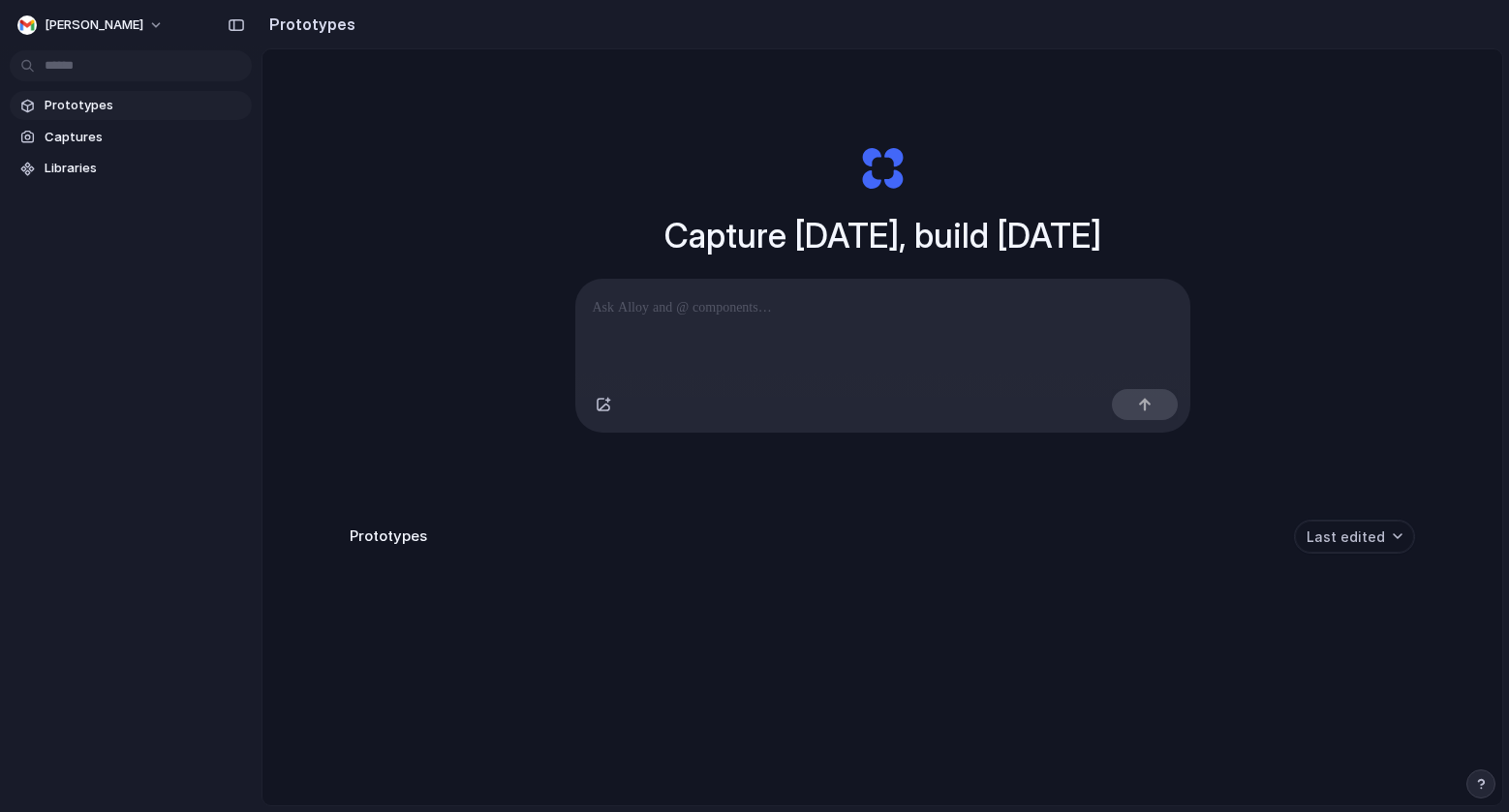
click at [725, 309] on p at bounding box center [883, 308] width 580 height 24
click at [753, 313] on p at bounding box center [883, 308] width 580 height 24
click at [596, 413] on div "button" at bounding box center [604, 405] width 16 height 16
click at [1142, 420] on div at bounding box center [1144, 405] width 66 height 31
click at [740, 324] on div at bounding box center [882, 330] width 614 height 102
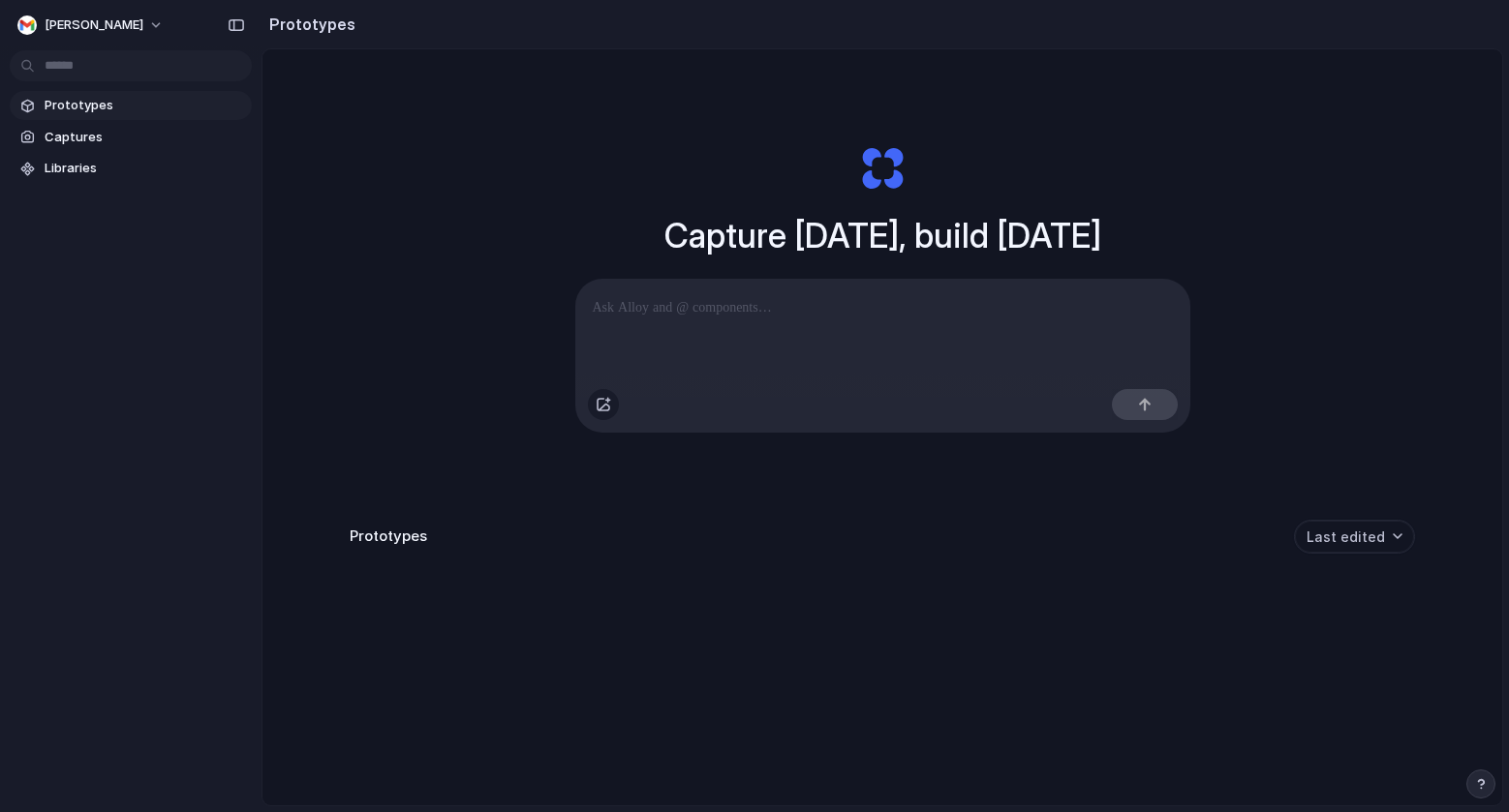
click at [596, 412] on div "button" at bounding box center [604, 405] width 16 height 16
click at [355, 203] on div "Capture today, build tomorrow Clone web app Clone screenshot Start from existin…" at bounding box center [882, 479] width 1240 height 859
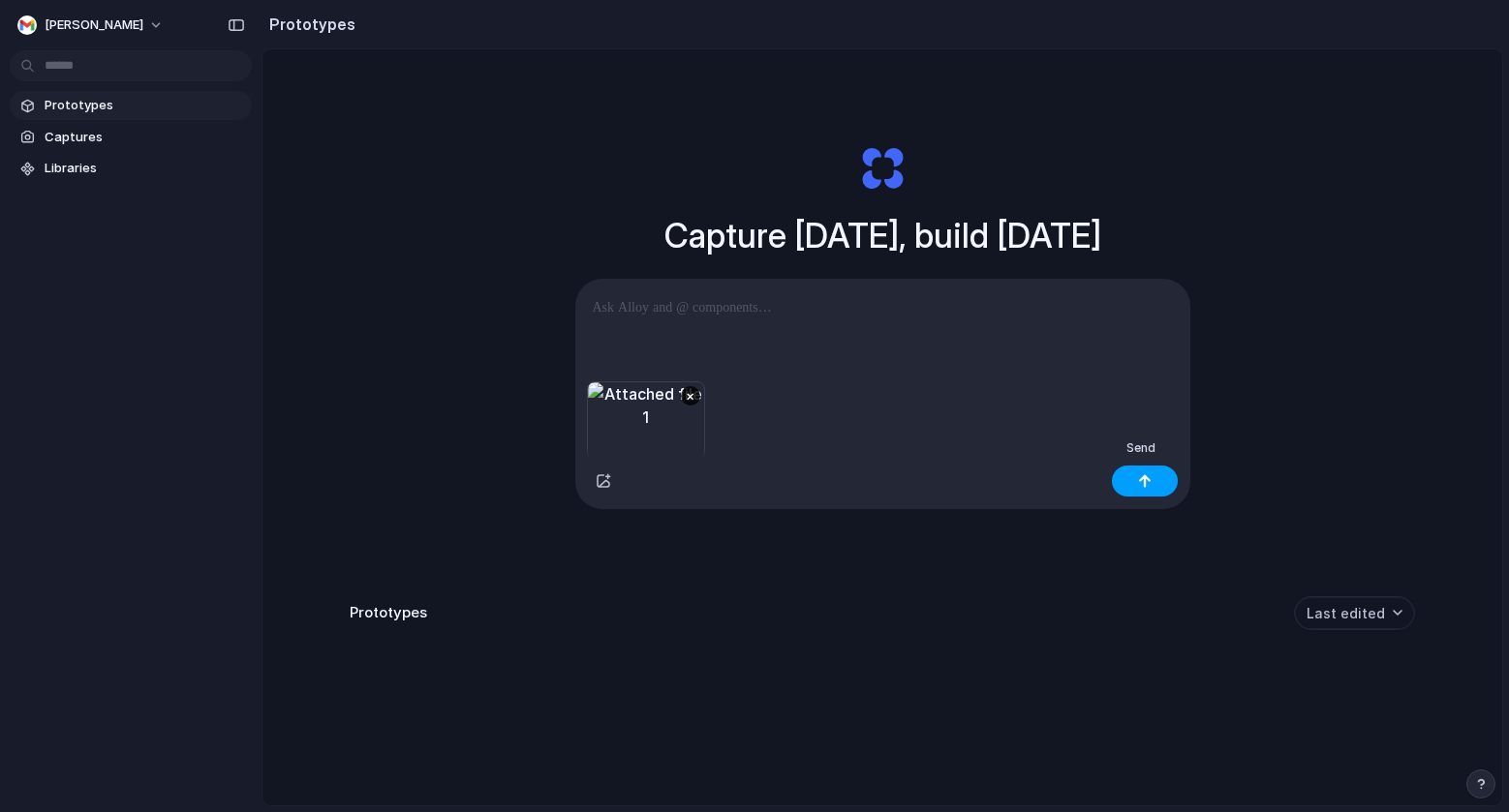
click at [1164, 480] on button "button" at bounding box center [1144, 482] width 66 height 31
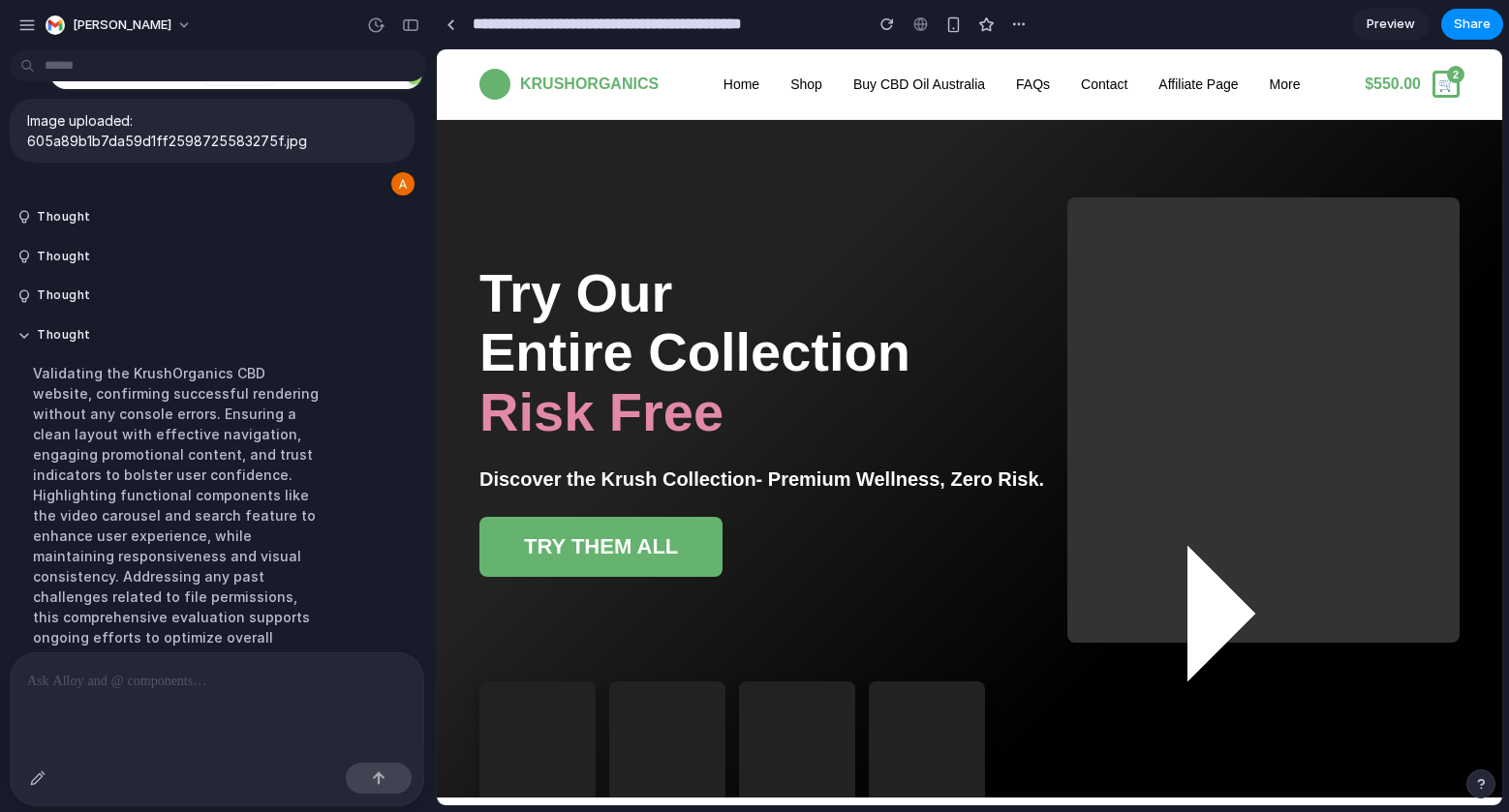
click at [669, 553] on button "TRY THEM ALL" at bounding box center [601, 547] width 243 height 60
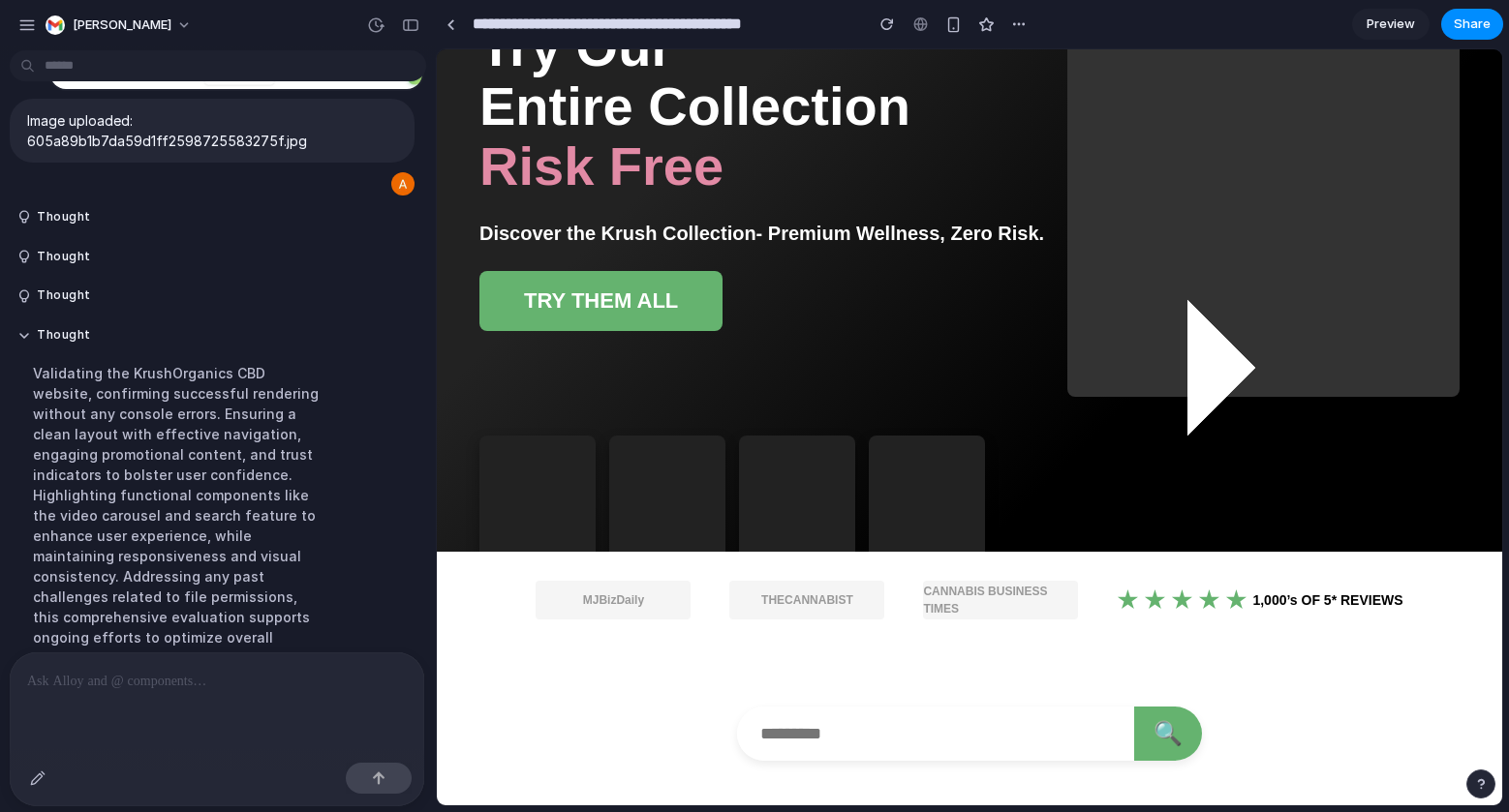
scroll to position [298, 0]
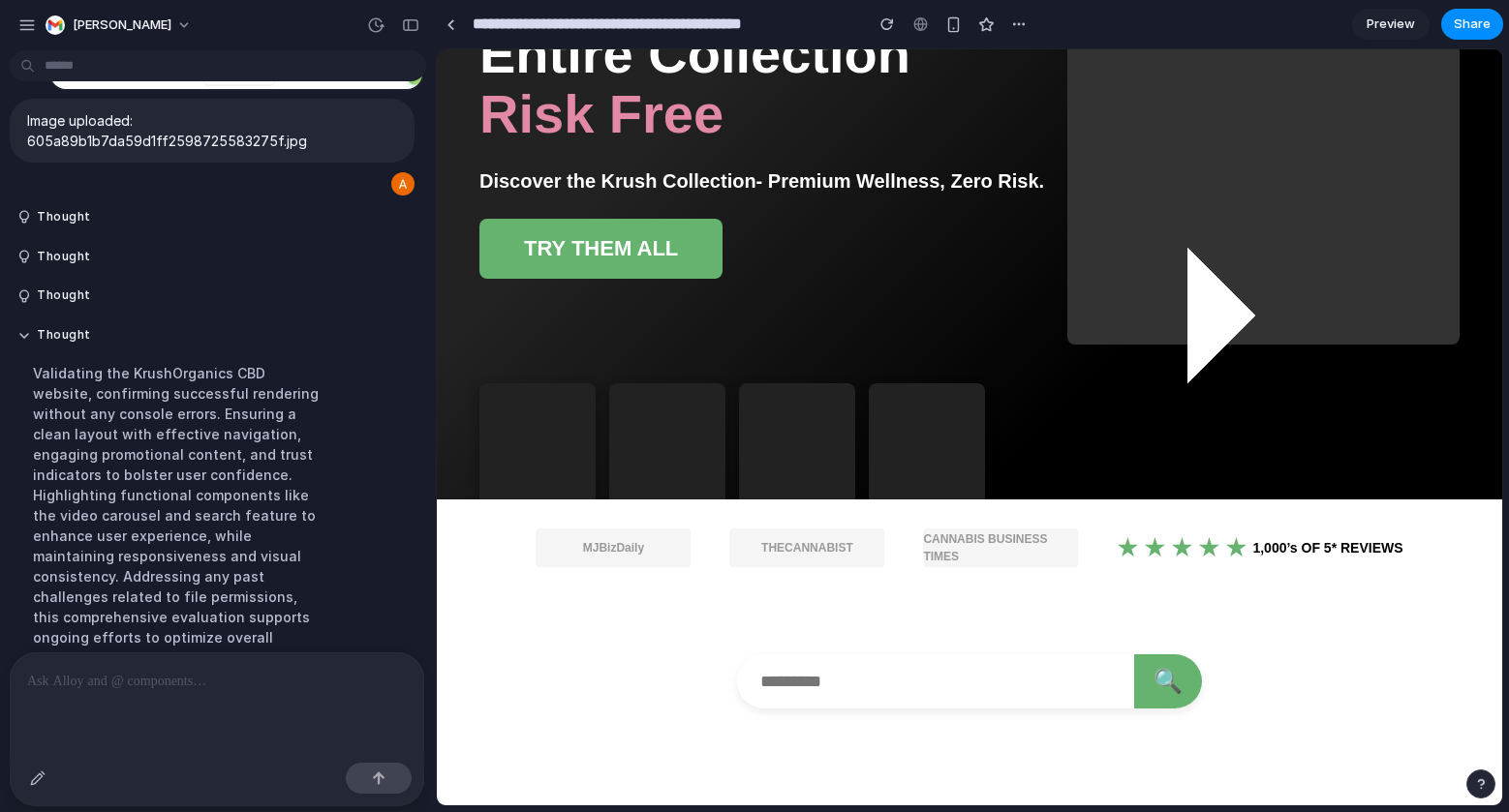
click at [974, 551] on div "CANNABIS BUSINESS TIMES" at bounding box center [1001, 548] width 155 height 38
click at [1215, 551] on div "1,000’s OF 5* REVIEWS" at bounding box center [1259, 549] width 286 height 22
click at [1227, 543] on div at bounding box center [1236, 549] width 22 height 22
click at [1175, 547] on div at bounding box center [1182, 549] width 22 height 22
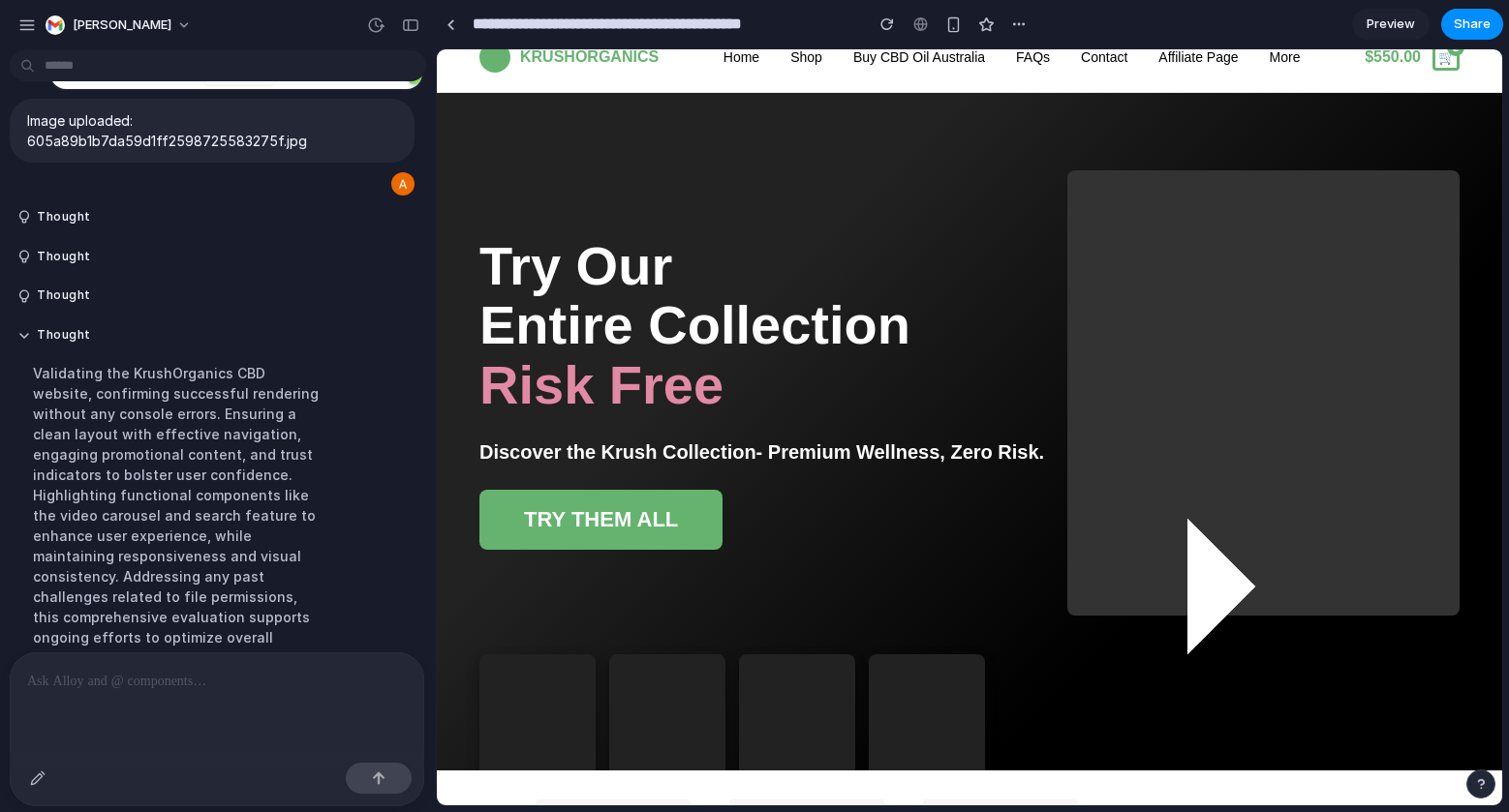
scroll to position [0, 0]
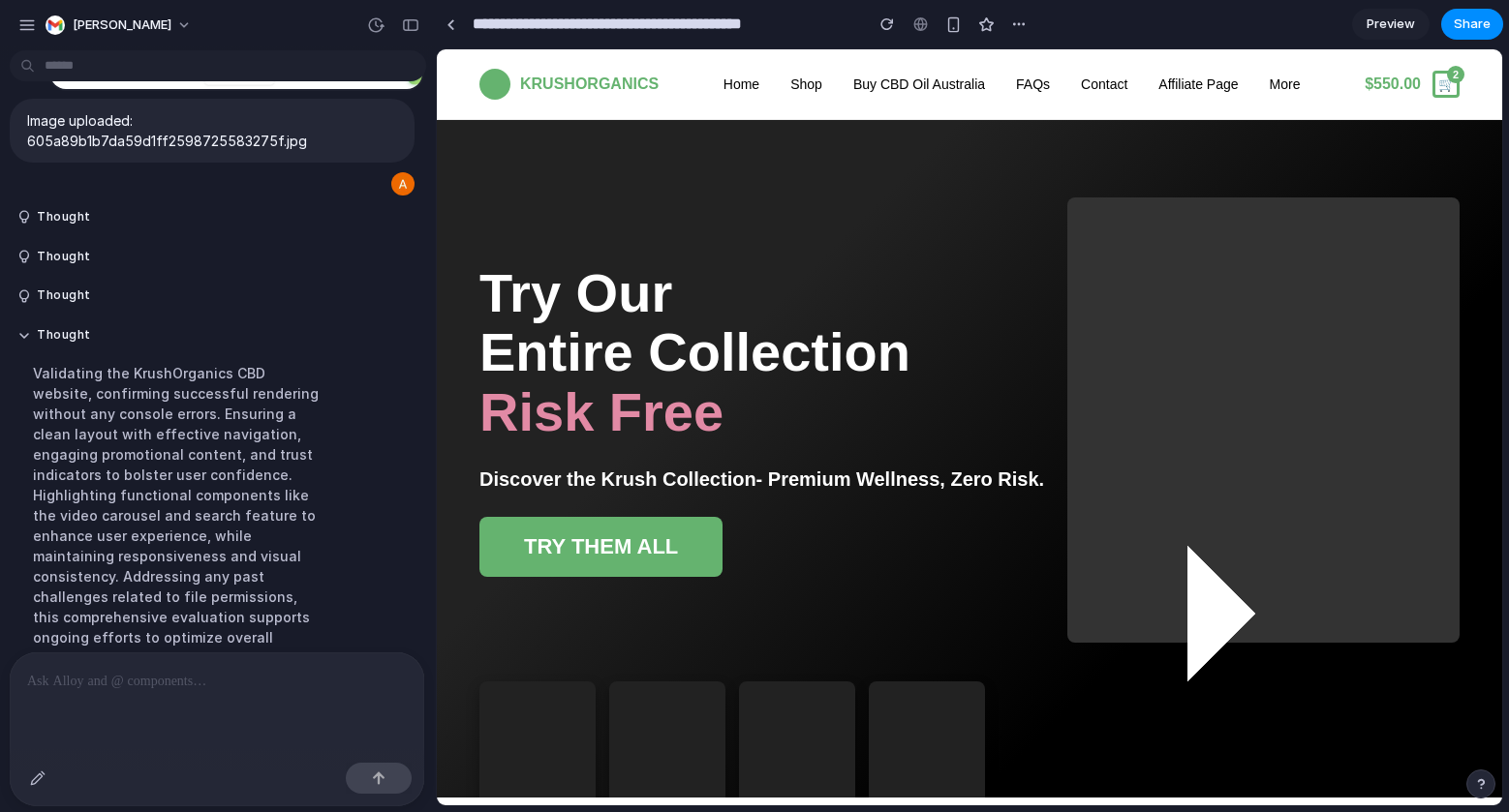
click at [1269, 80] on link "More" at bounding box center [1285, 85] width 31 height 16
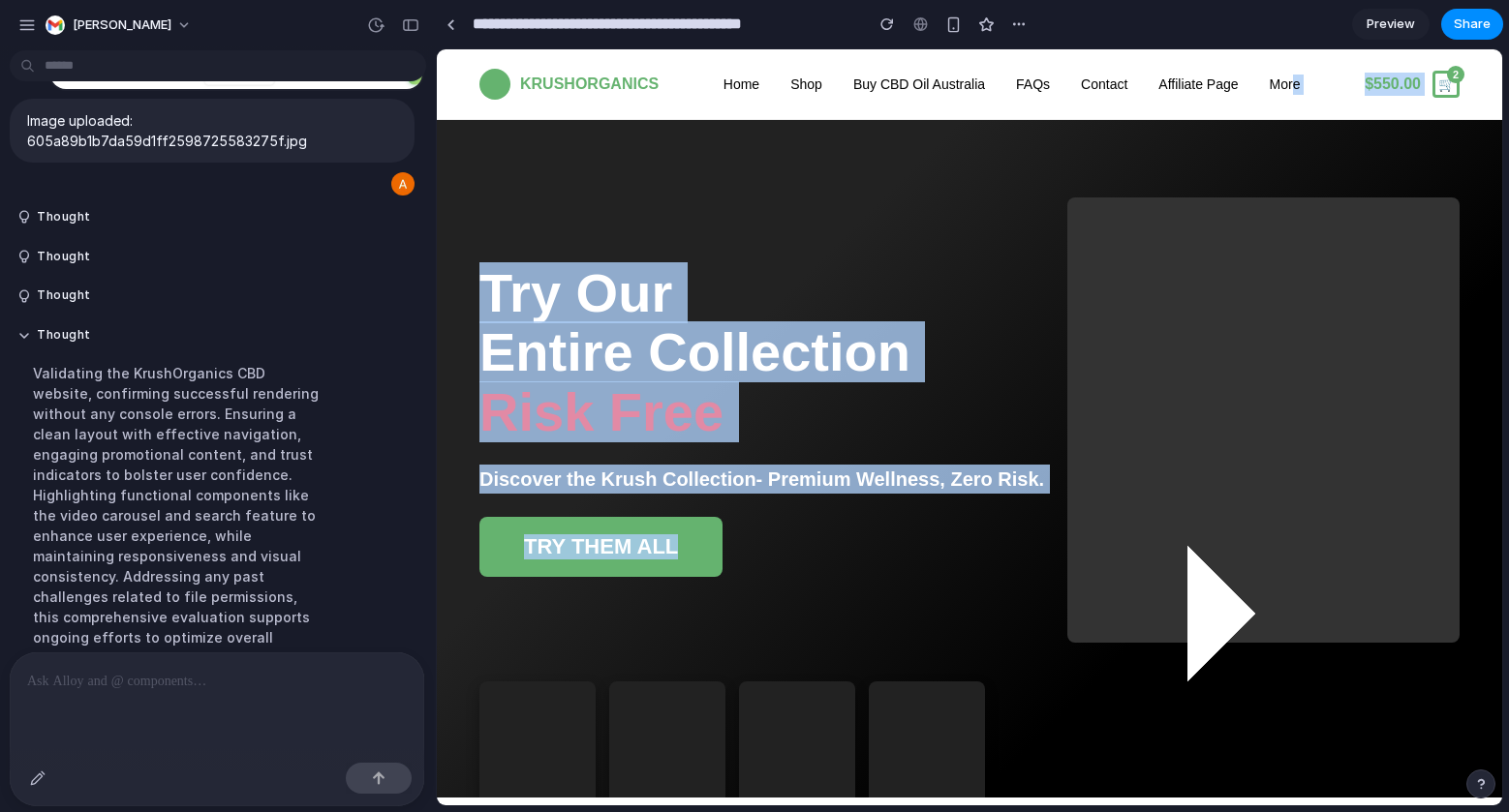
drag, startPoint x: 1285, startPoint y: 82, endPoint x: 1369, endPoint y: 134, distance: 98.8
click at [1369, 134] on body "KRUSHORGANICS Home Shop Buy CBD Oil Australia FAQs Contact Affiliate Page More …" at bounding box center [968, 576] width 1065 height 1055
click at [1341, 76] on header "KRUSHORGANICS Home Shop Buy CBD Oil Australia FAQs Contact Affiliate Page More …" at bounding box center [968, 85] width 1065 height 71
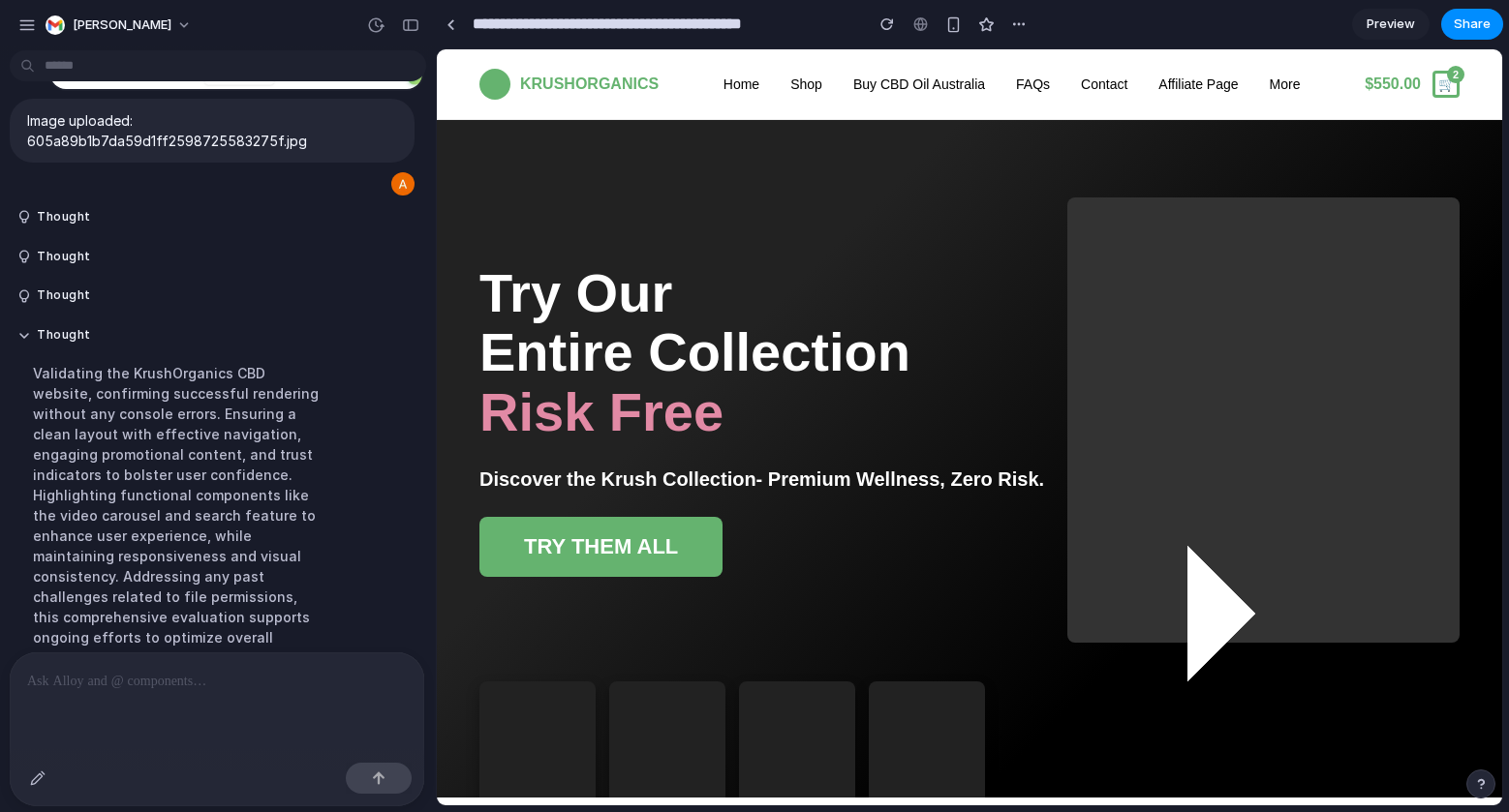
drag, startPoint x: 1461, startPoint y: 110, endPoint x: 1449, endPoint y: 96, distance: 18.4
click at [1466, 115] on header "KRUSHORGANICS Home Shop Buy CBD Oil Australia FAQs Contact Affiliate Page More …" at bounding box center [968, 85] width 1065 height 71
click at [1412, 72] on div "$550.00" at bounding box center [1412, 85] width 95 height 28
click at [764, 68] on header "KRUSHORGANICS Home Shop Buy CBD Oil Australia FAQs Contact Affiliate Page More …" at bounding box center [968, 85] width 1065 height 71
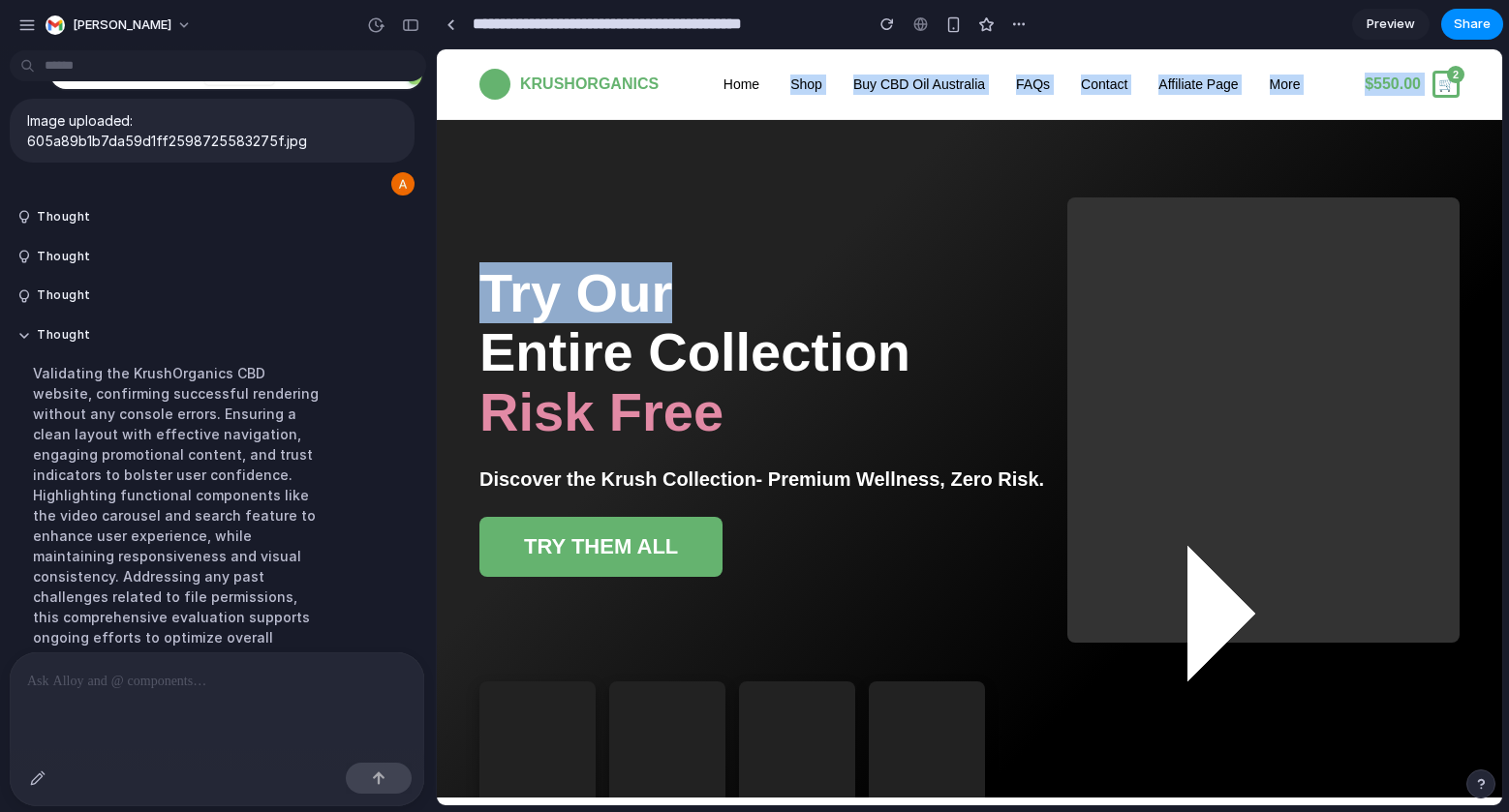
drag, startPoint x: 802, startPoint y: 87, endPoint x: 911, endPoint y: 132, distance: 117.9
click at [915, 132] on body "KRUSHORGANICS Home Shop Buy CBD Oil Australia FAQs Contact Affiliate Page More …" at bounding box center [968, 576] width 1065 height 1055
click at [857, 104] on header "KRUSHORGANICS Home Shop Buy CBD Oil Australia FAQs Contact Affiliate Page More …" at bounding box center [968, 85] width 1065 height 71
click at [626, 569] on button "TRY THEM ALL" at bounding box center [601, 547] width 243 height 60
click at [708, 520] on button "TRY THEM ALL" at bounding box center [601, 547] width 243 height 60
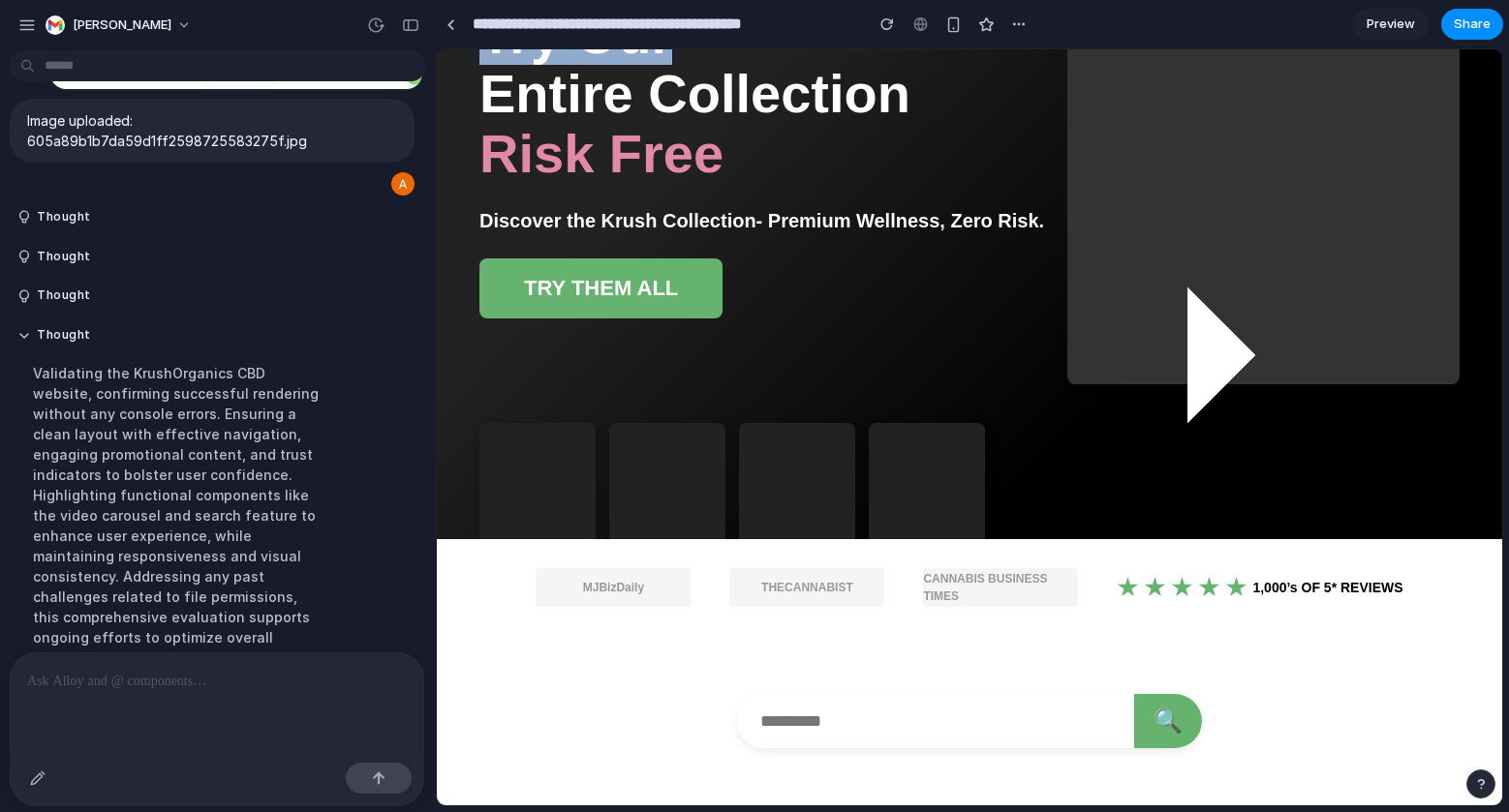
scroll to position [298, 0]
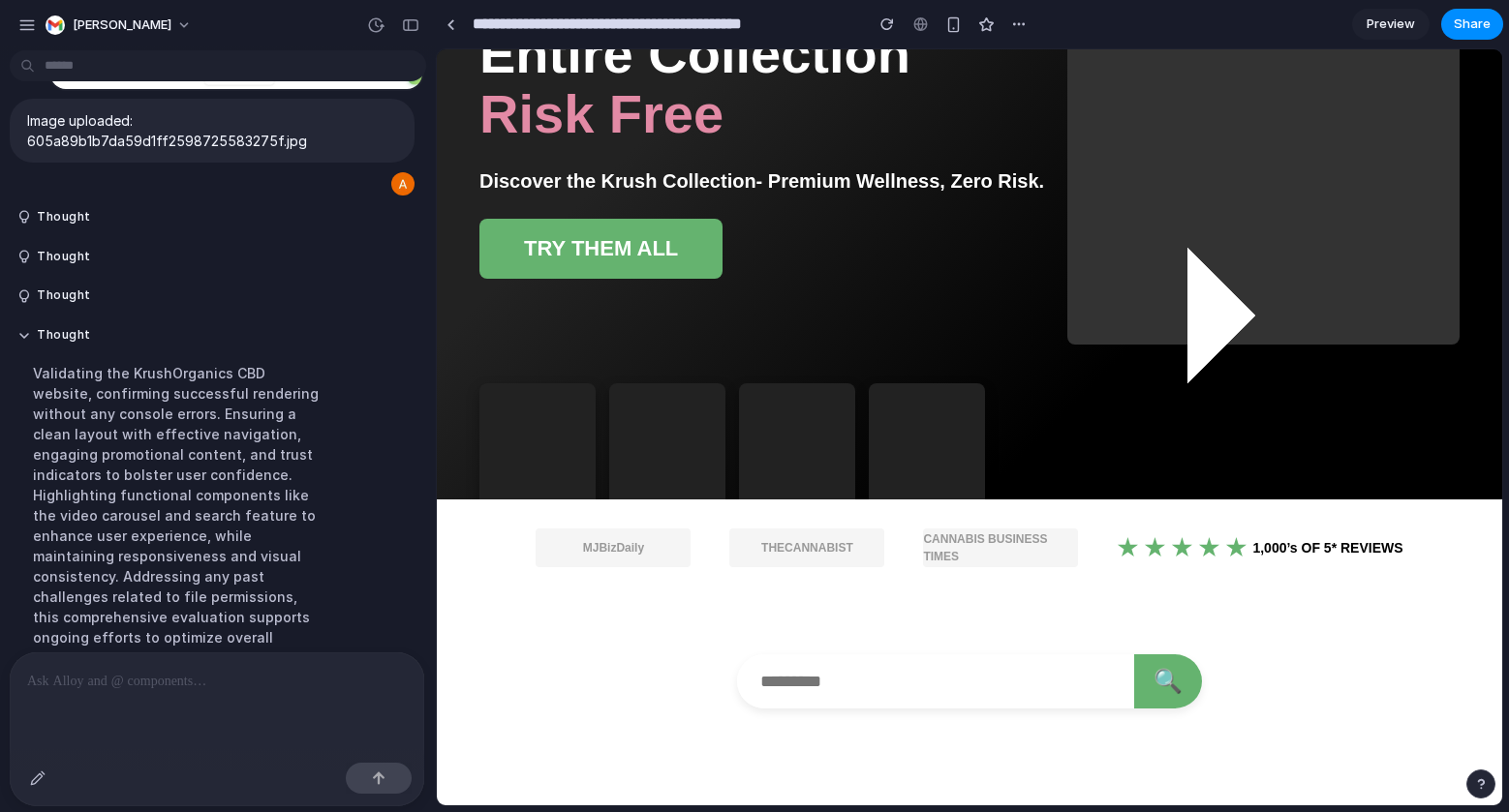
click at [47, 677] on p at bounding box center [217, 682] width 379 height 24
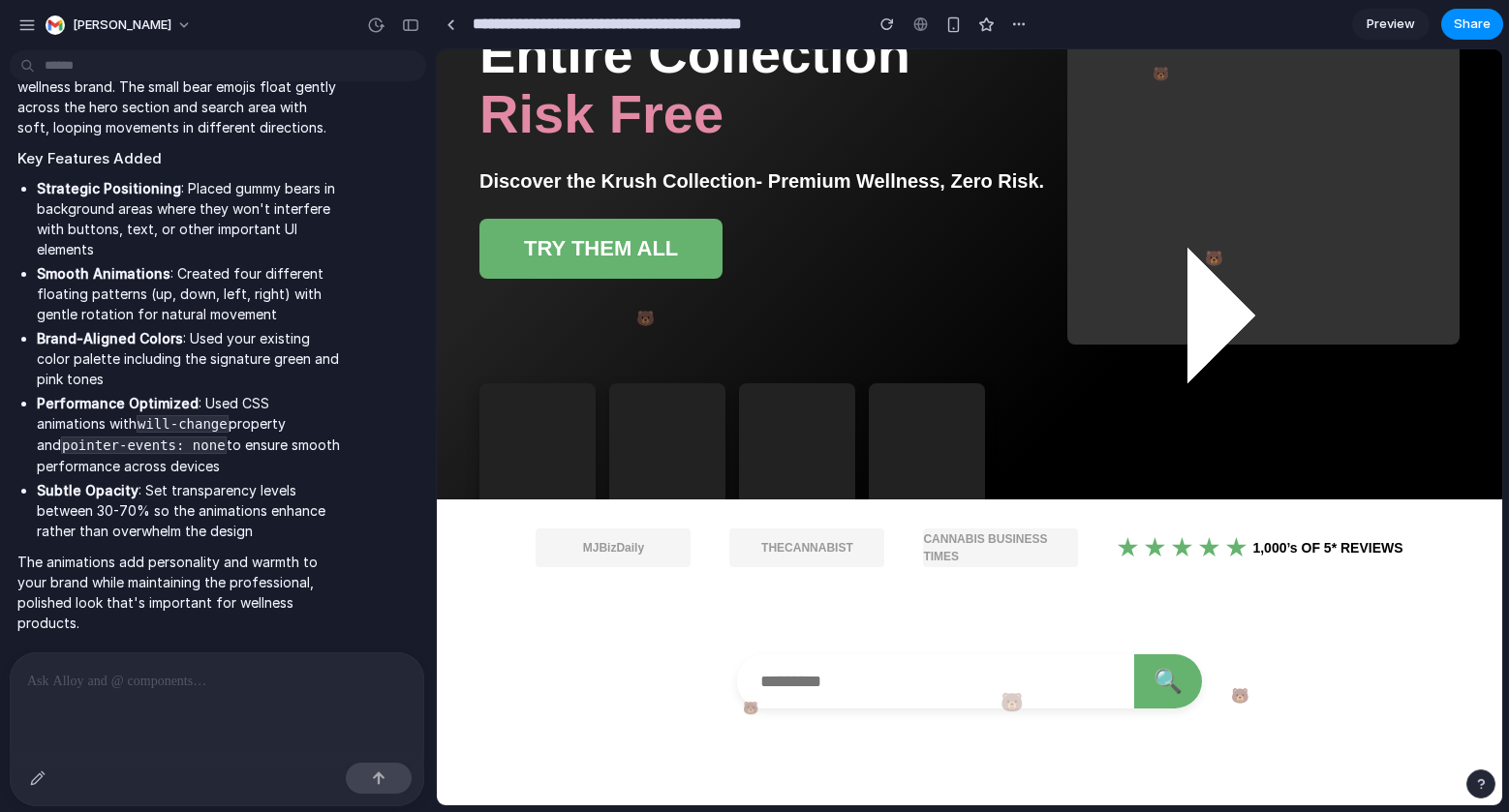
click at [1211, 291] on div at bounding box center [1187, 315] width 137 height 137
drag, startPoint x: 1194, startPoint y: 267, endPoint x: 1259, endPoint y: 306, distance: 75.8
click at [1259, 306] on section "🐻 🐻 🐻 🐻 🐻 Try Our Entire Collection Risk Free Discover the Krush Collection- Pr…" at bounding box center [968, 160] width 1065 height 677
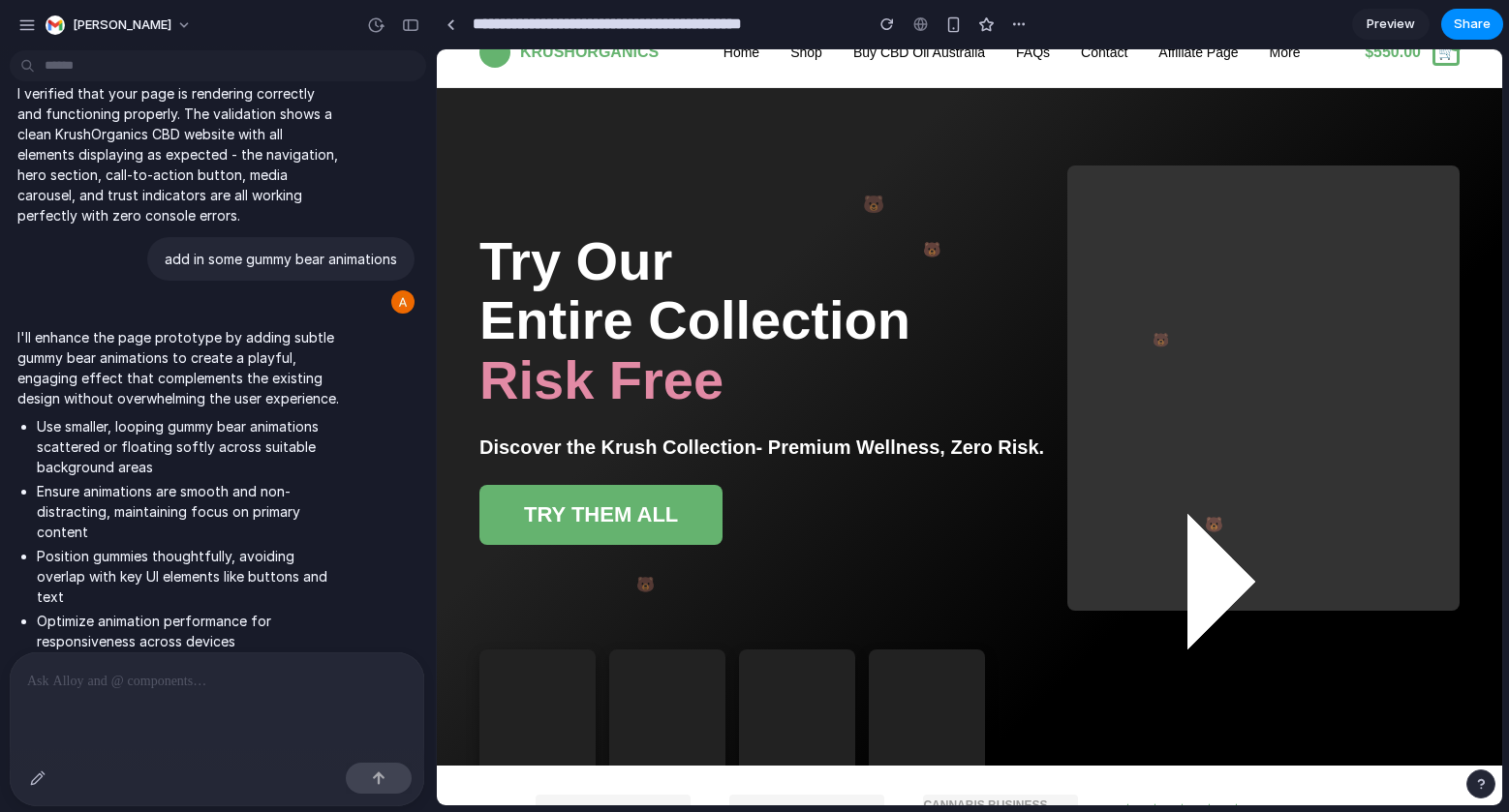
scroll to position [0, 0]
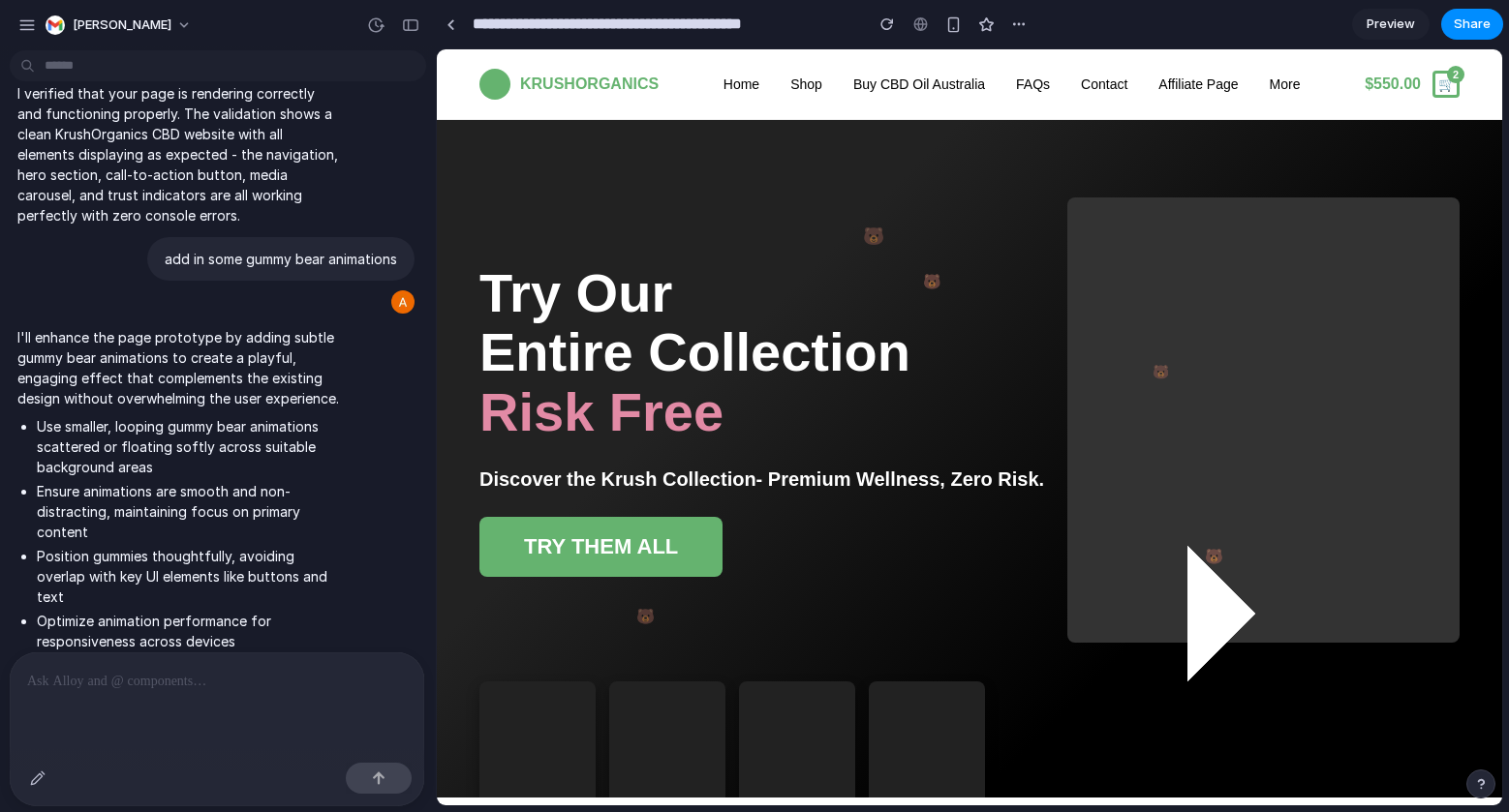
click at [195, 674] on p at bounding box center [213, 682] width 372 height 24
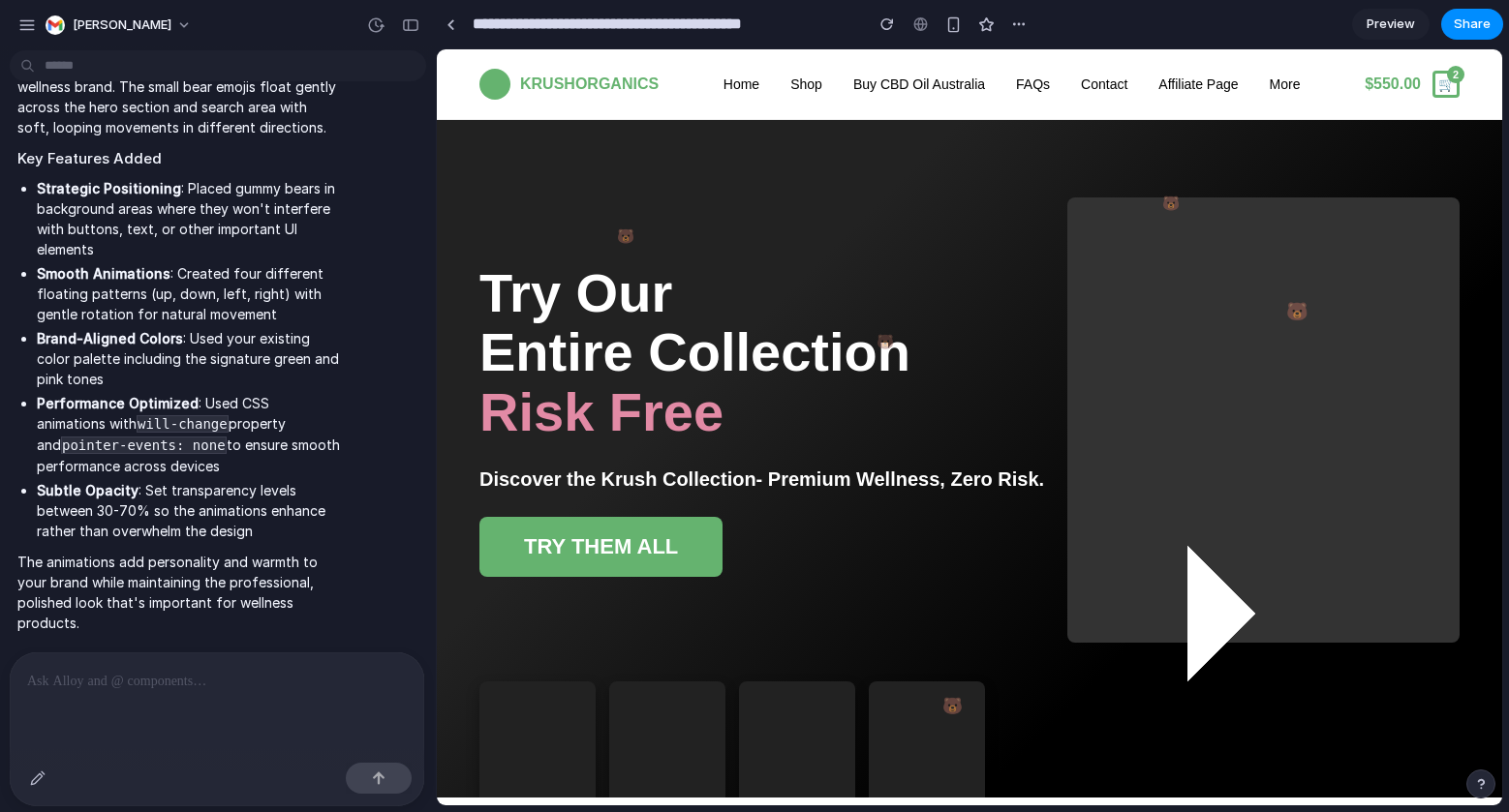
click at [190, 683] on p at bounding box center [217, 682] width 379 height 24
